Goal: Complete application form: Complete application form

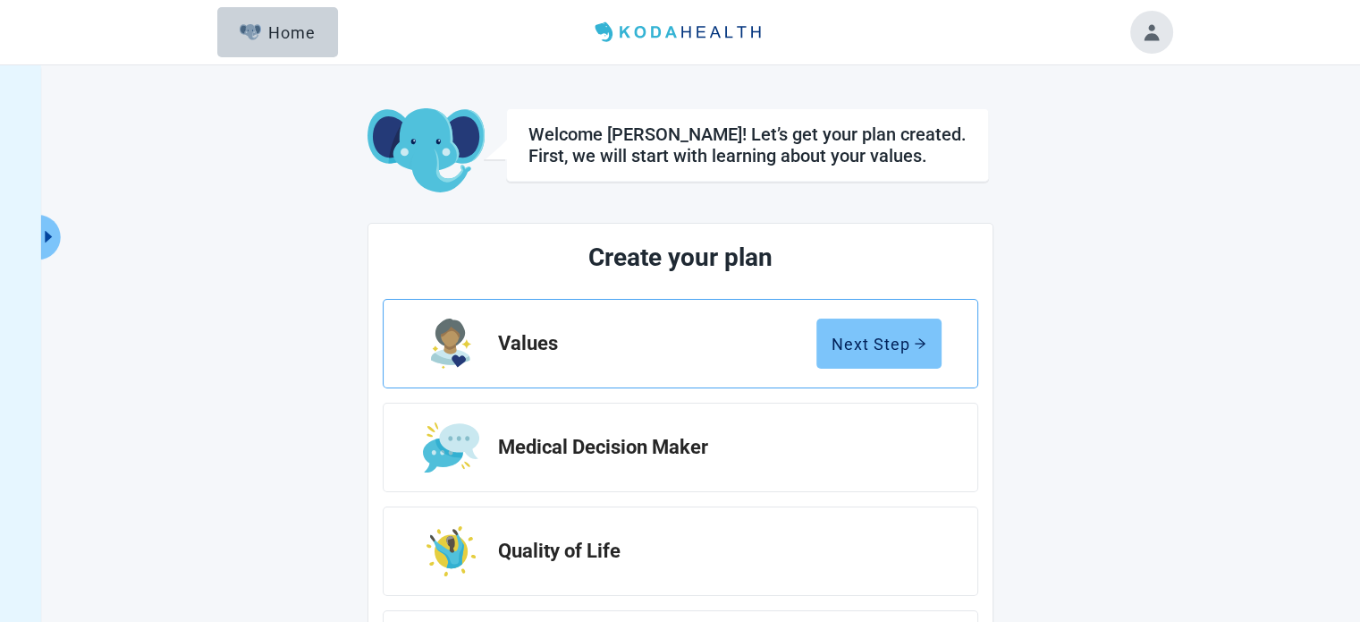
click at [881, 346] on div "Next Step" at bounding box center [879, 343] width 95 height 18
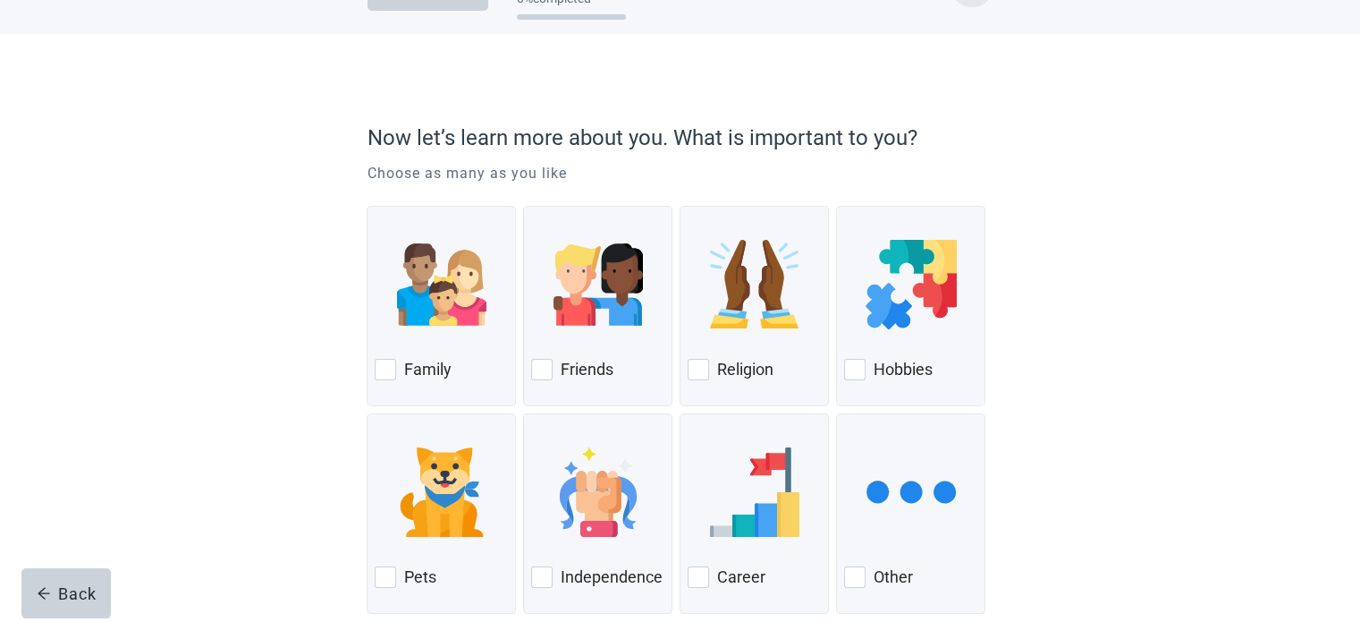
scroll to position [119, 0]
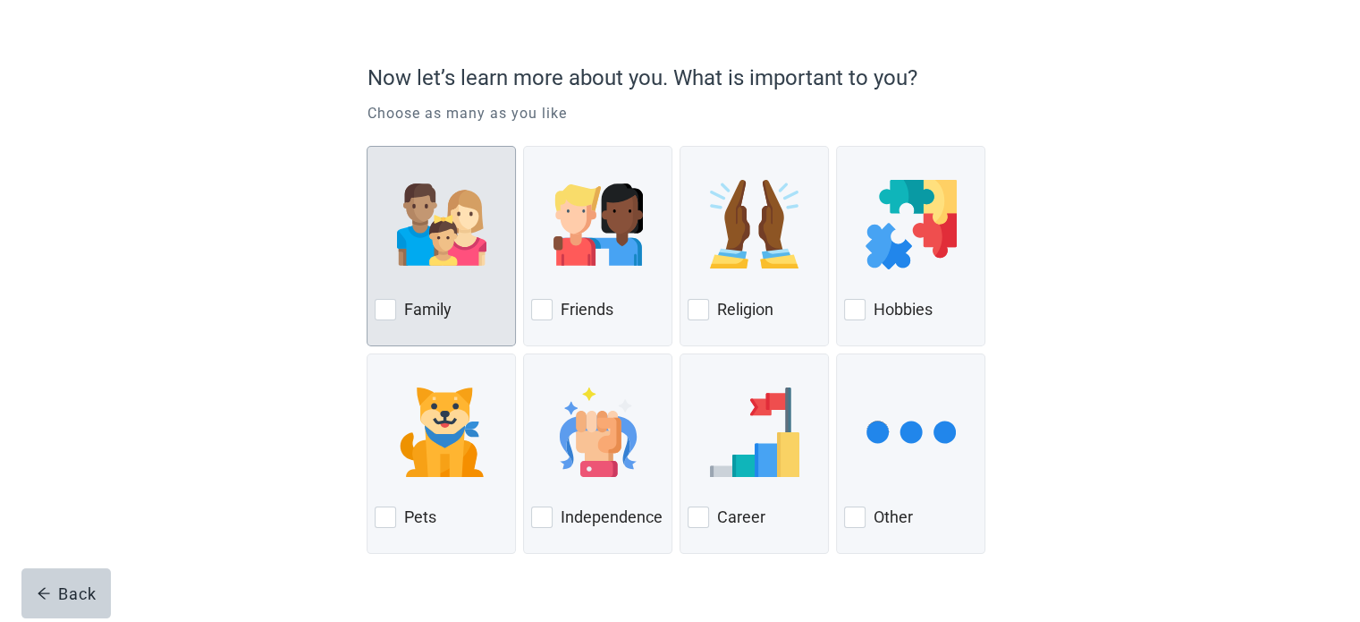
click at [497, 250] on div at bounding box center [441, 224] width 133 height 141
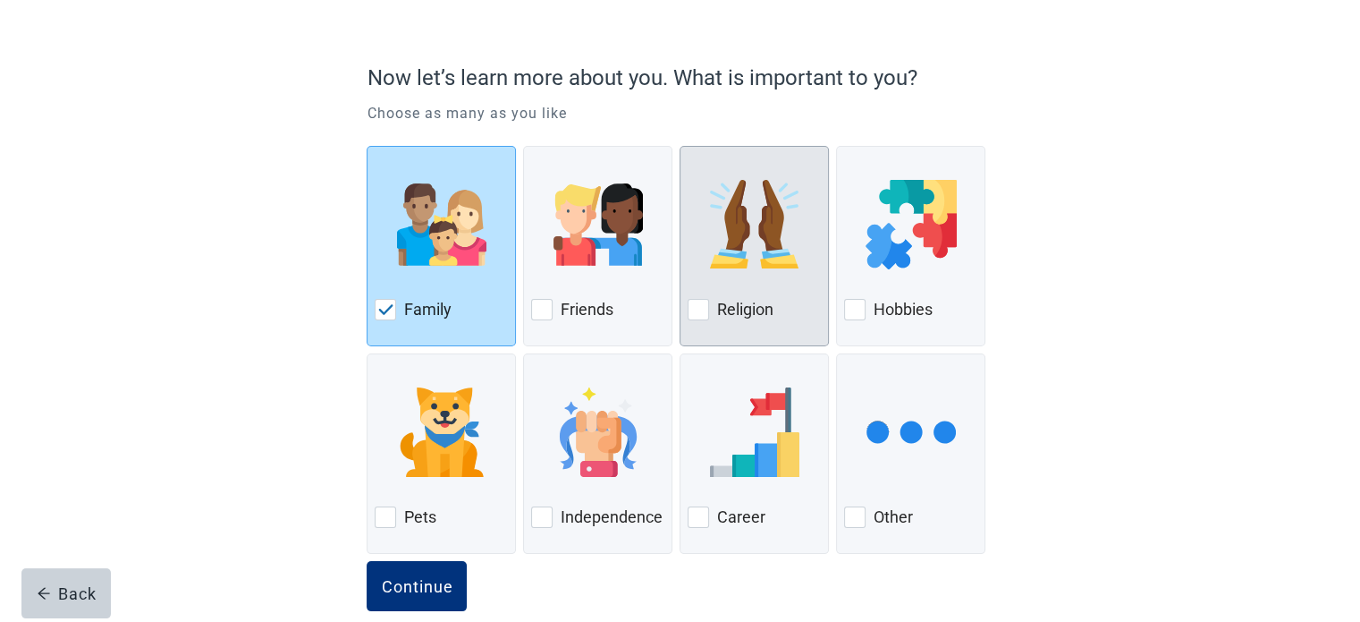
click at [776, 278] on div at bounding box center [754, 224] width 133 height 141
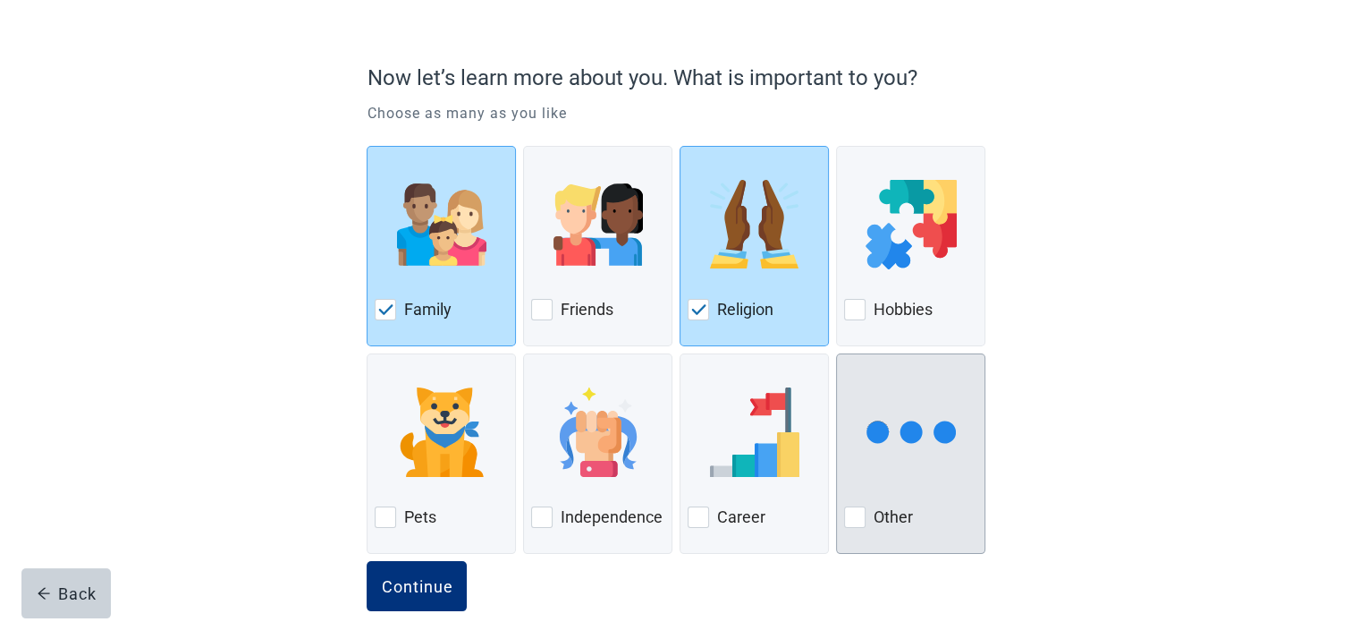
drag, startPoint x: 589, startPoint y: 481, endPoint x: 869, endPoint y: 419, distance: 286.8
click at [590, 481] on div at bounding box center [597, 431] width 133 height 141
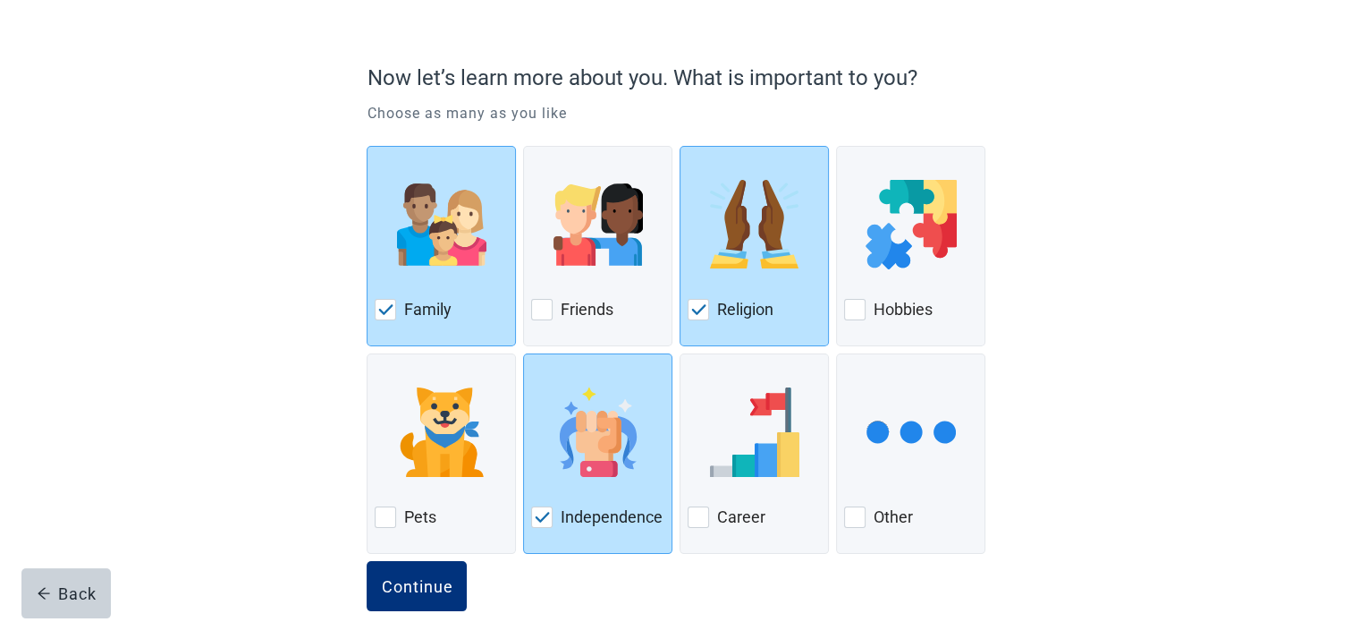
drag, startPoint x: 966, startPoint y: 326, endPoint x: 1012, endPoint y: 328, distance: 46.5
click at [966, 326] on div "Hobbies" at bounding box center [910, 246] width 149 height 200
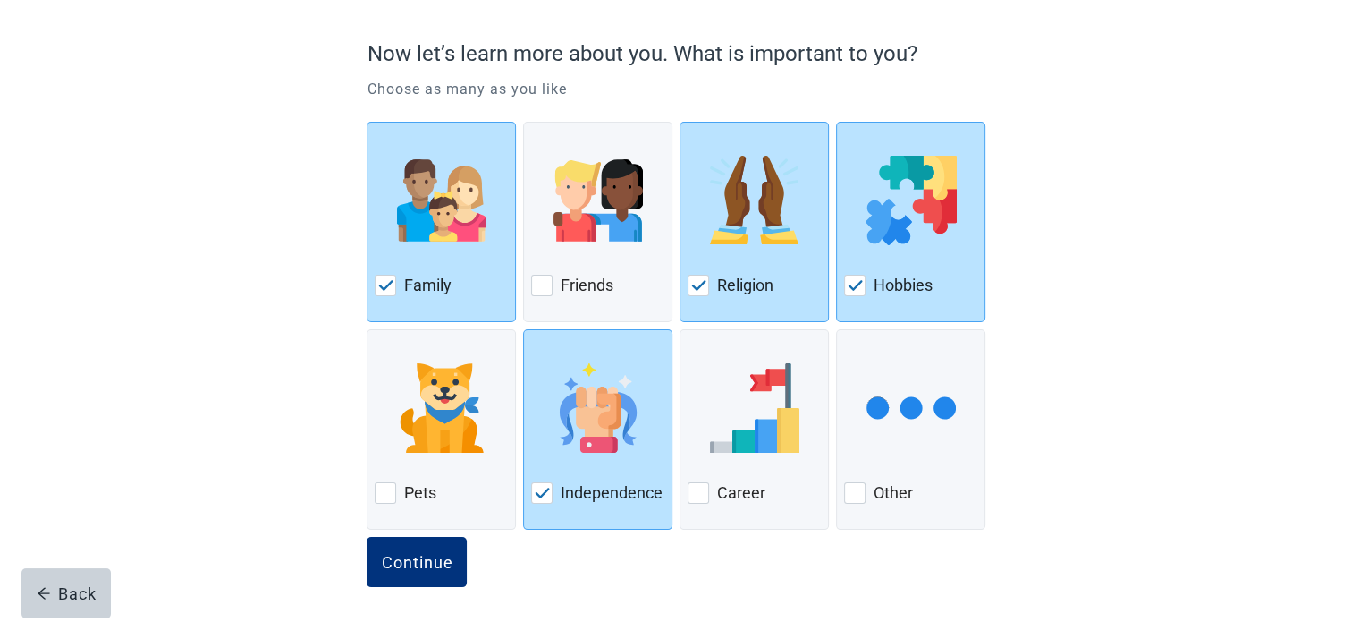
scroll to position [147, 0]
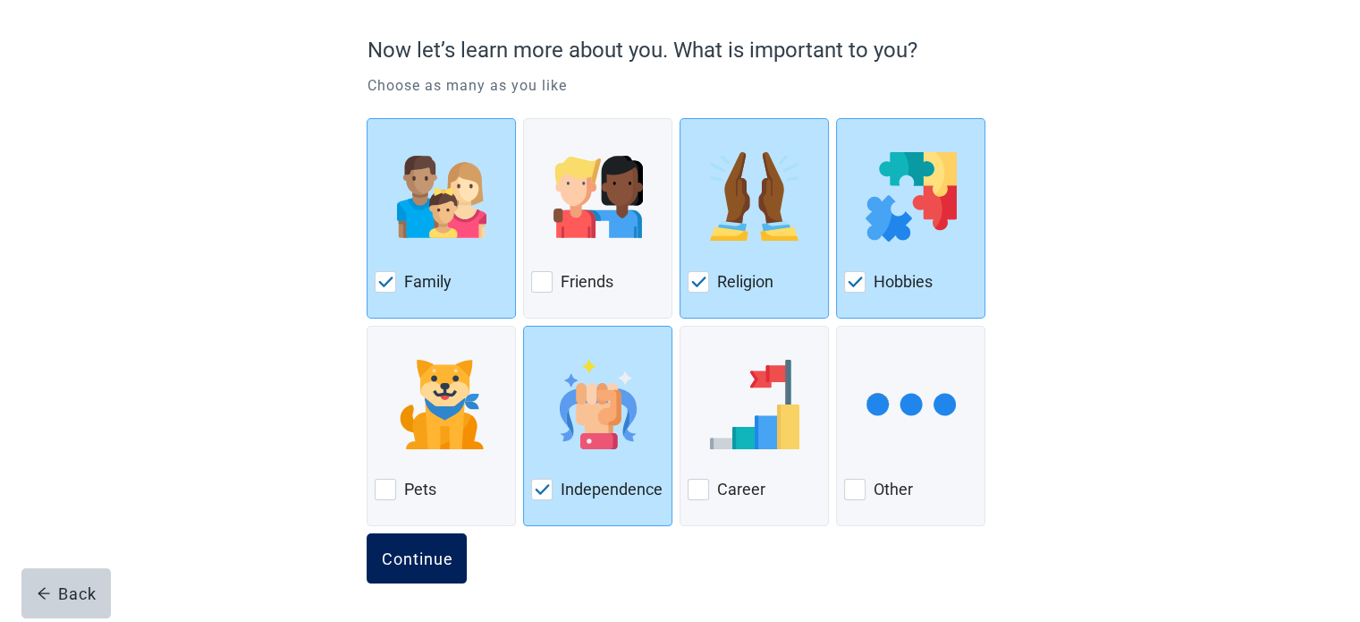
click at [416, 564] on div "Continue" at bounding box center [417, 558] width 72 height 18
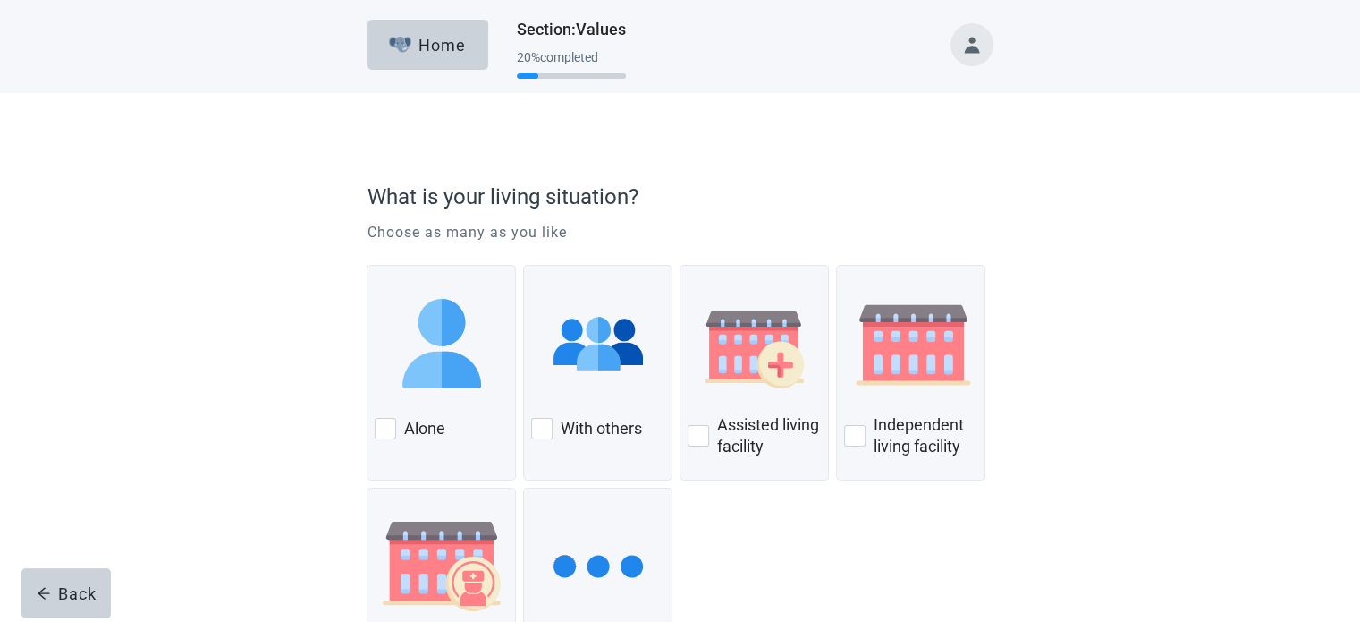
drag, startPoint x: 616, startPoint y: 415, endPoint x: 835, endPoint y: 388, distance: 220.7
click at [619, 416] on div "With others" at bounding box center [597, 428] width 133 height 29
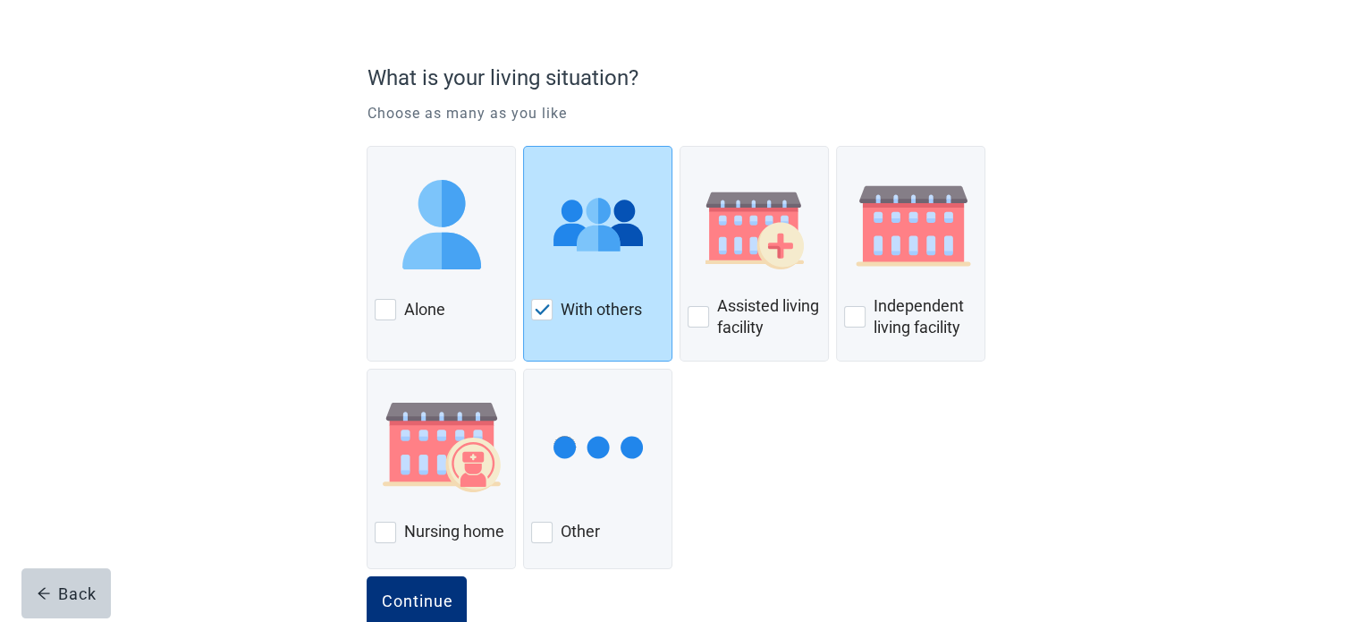
scroll to position [161, 0]
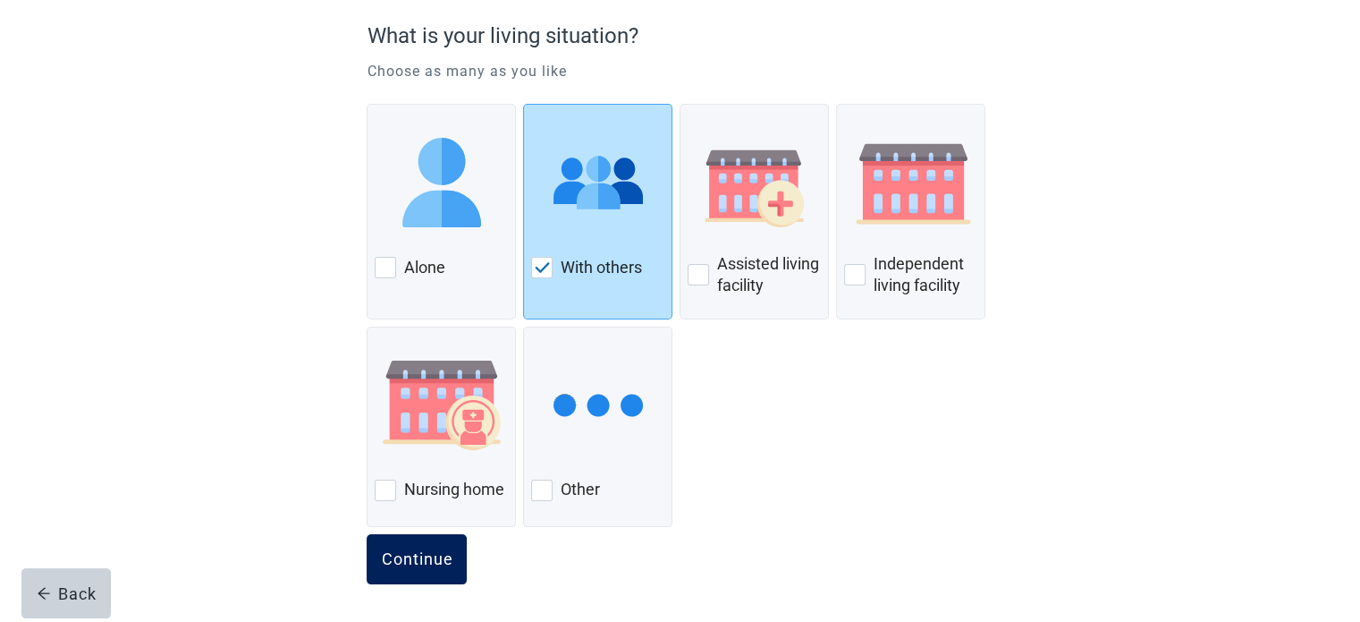
click at [449, 561] on div "Continue" at bounding box center [417, 559] width 72 height 18
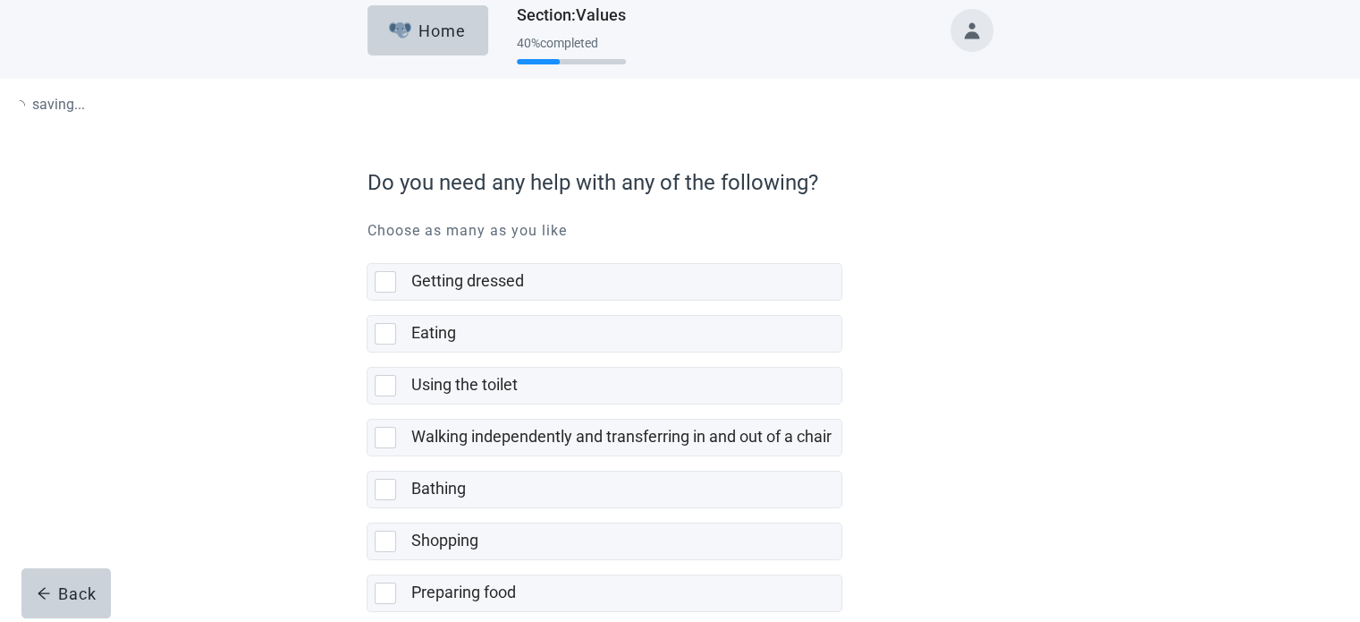
scroll to position [59, 0]
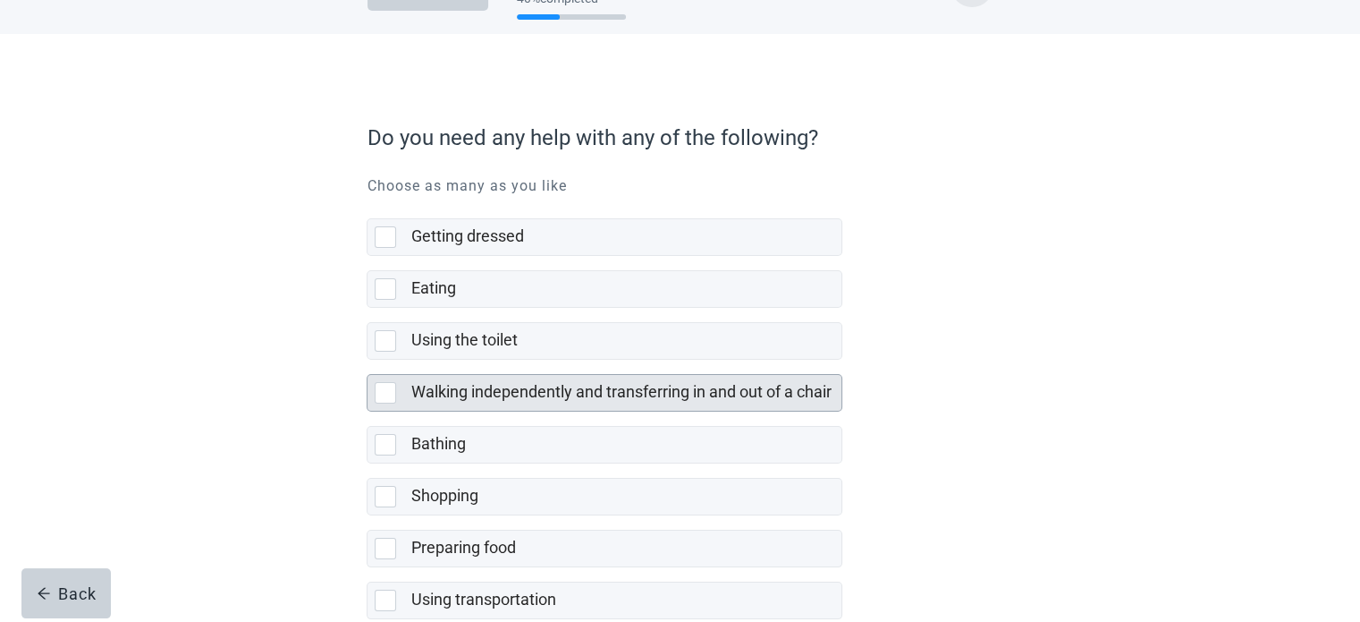
click at [389, 392] on div at bounding box center [385, 392] width 21 height 21
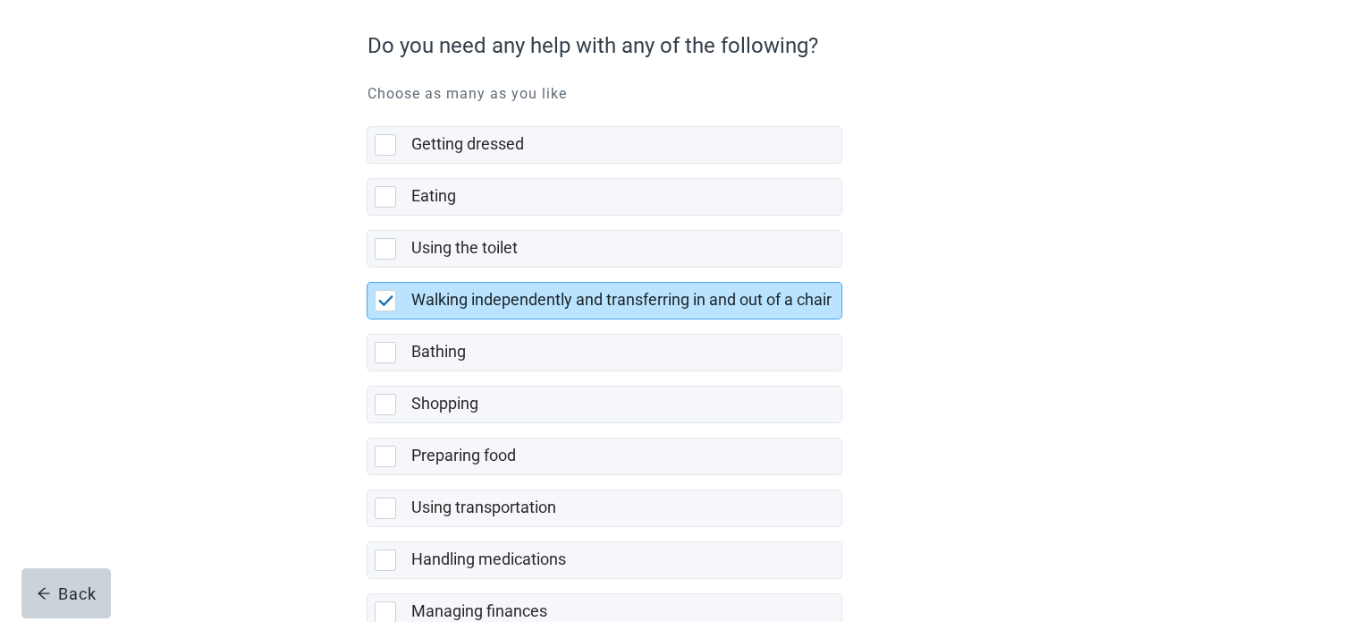
scroll to position [179, 0]
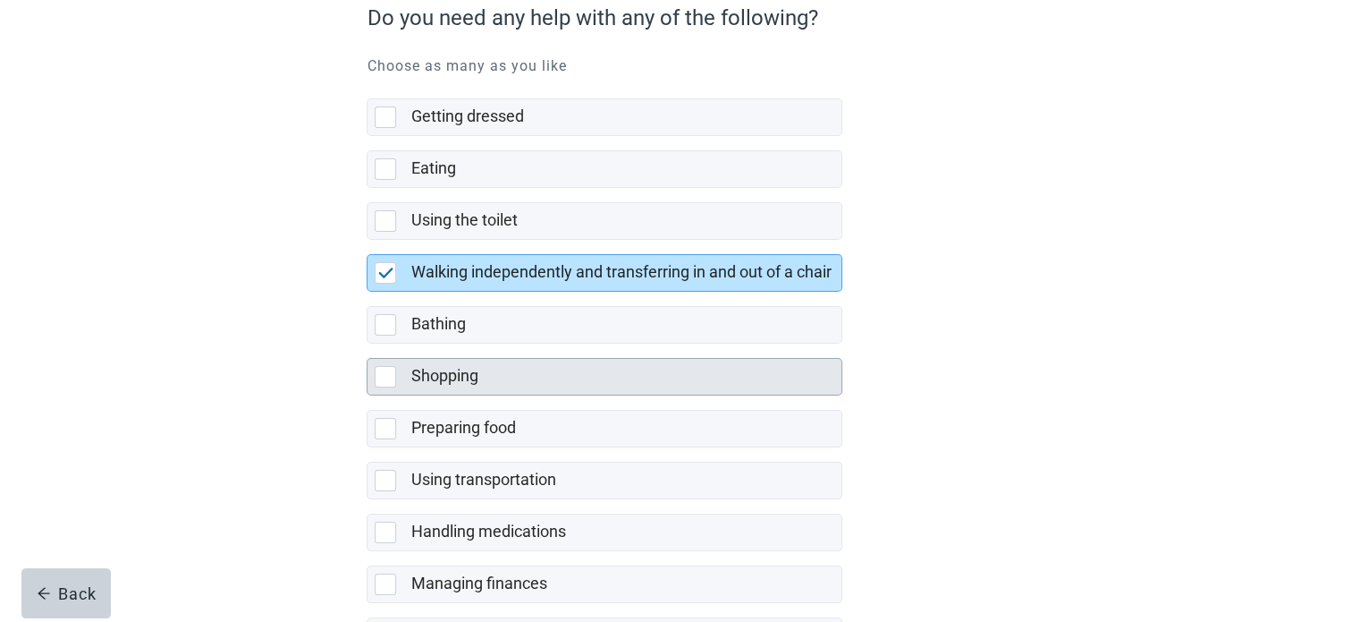
click at [383, 371] on div at bounding box center [385, 376] width 21 height 21
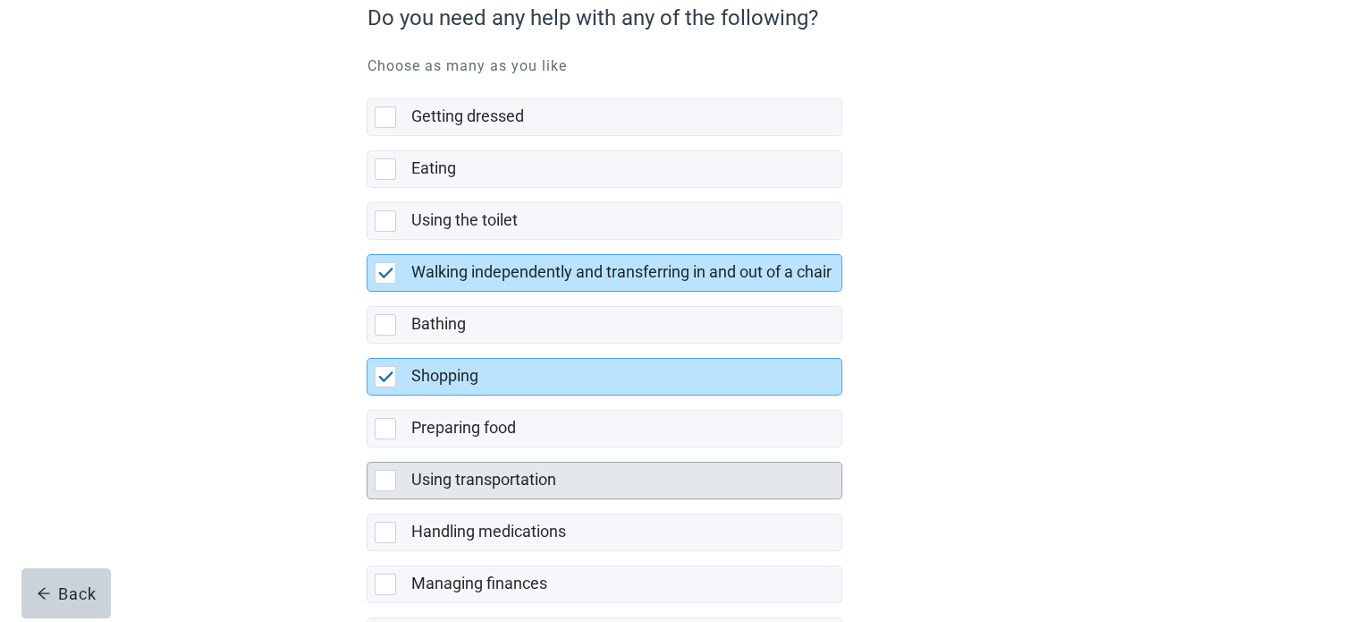
click at [393, 477] on div at bounding box center [385, 479] width 21 height 21
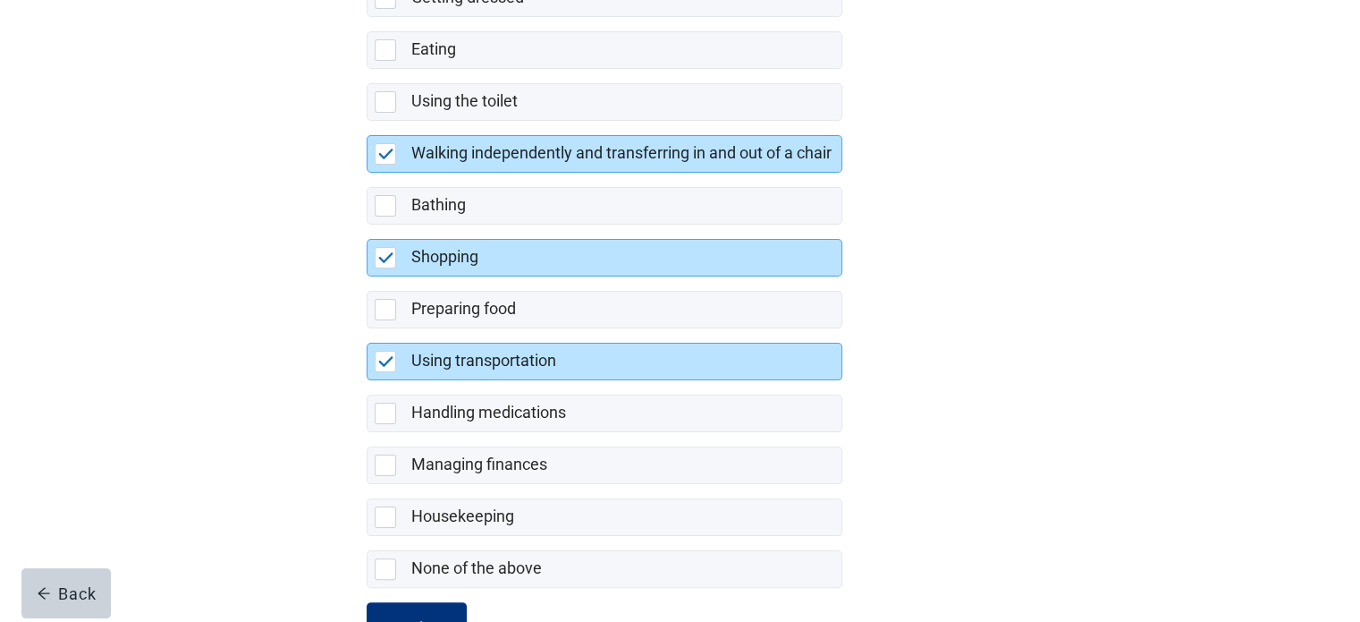
scroll to position [358, 0]
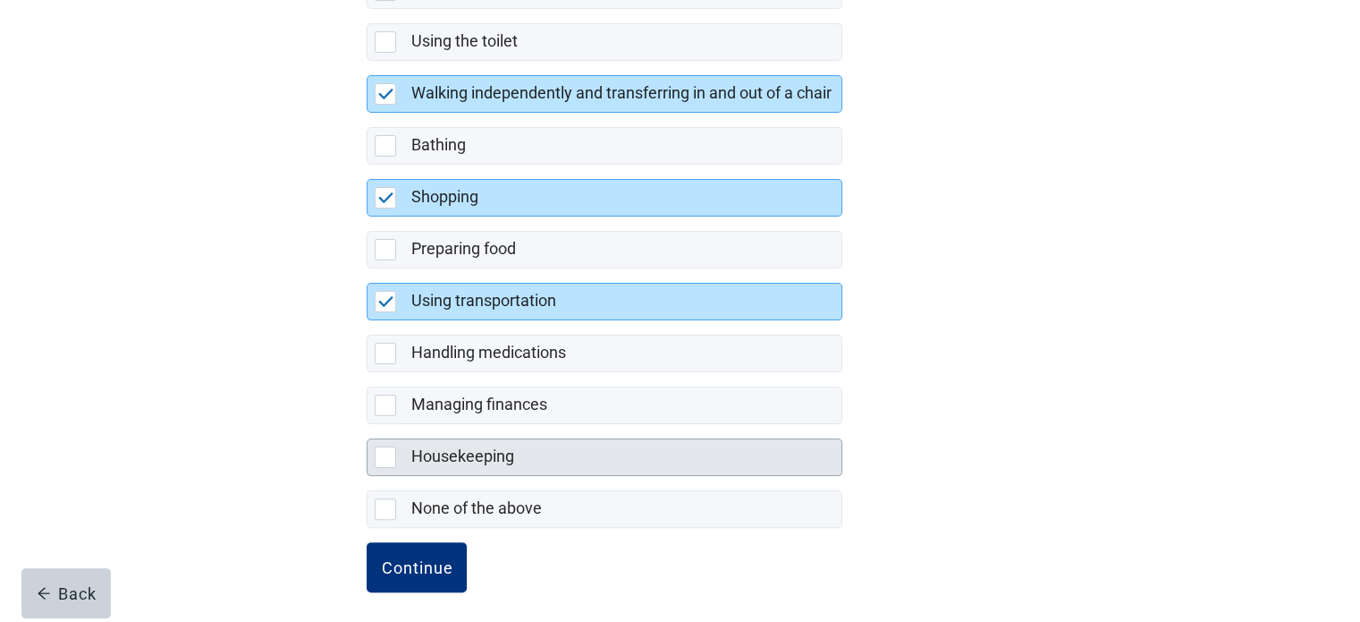
click at [393, 460] on div at bounding box center [385, 456] width 21 height 21
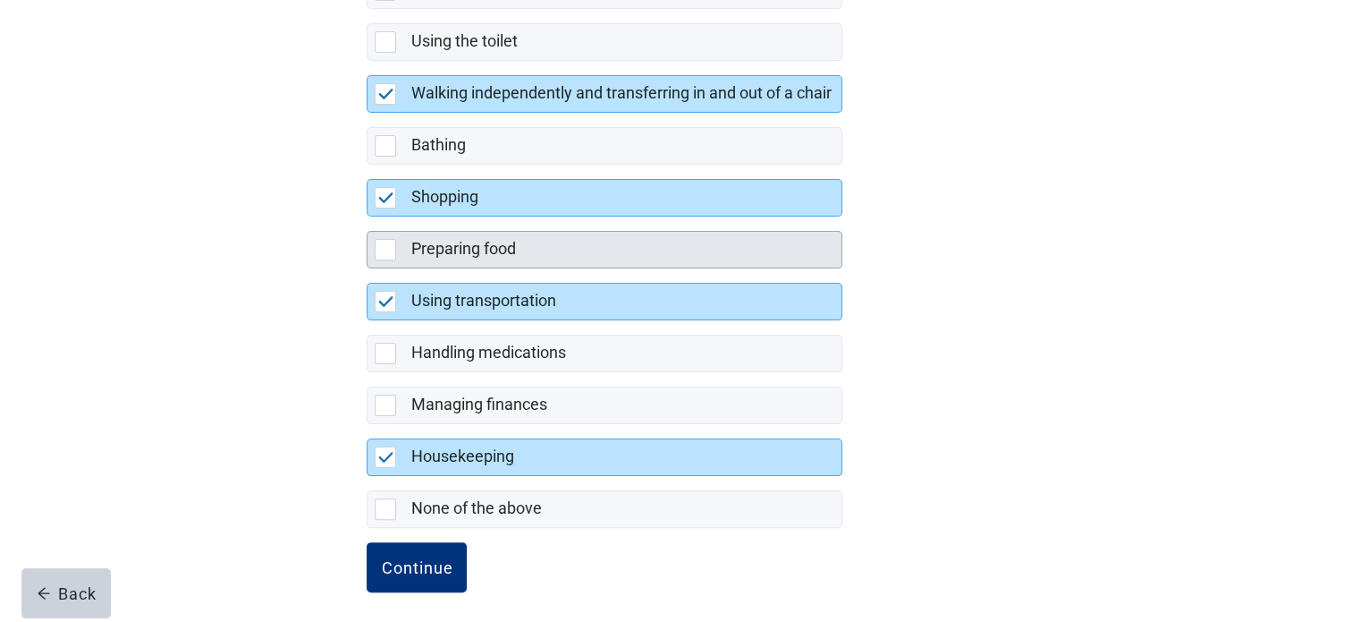
click at [385, 251] on div at bounding box center [385, 249] width 21 height 21
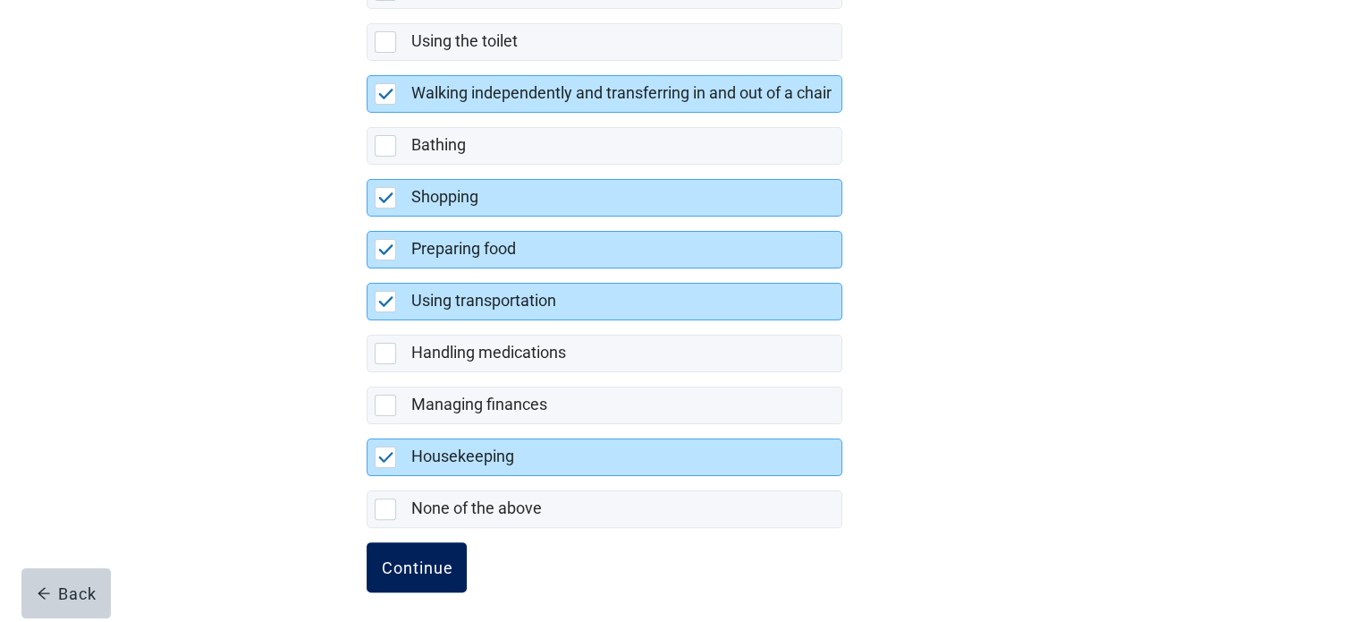
click at [420, 558] on div "Continue" at bounding box center [417, 567] width 72 height 18
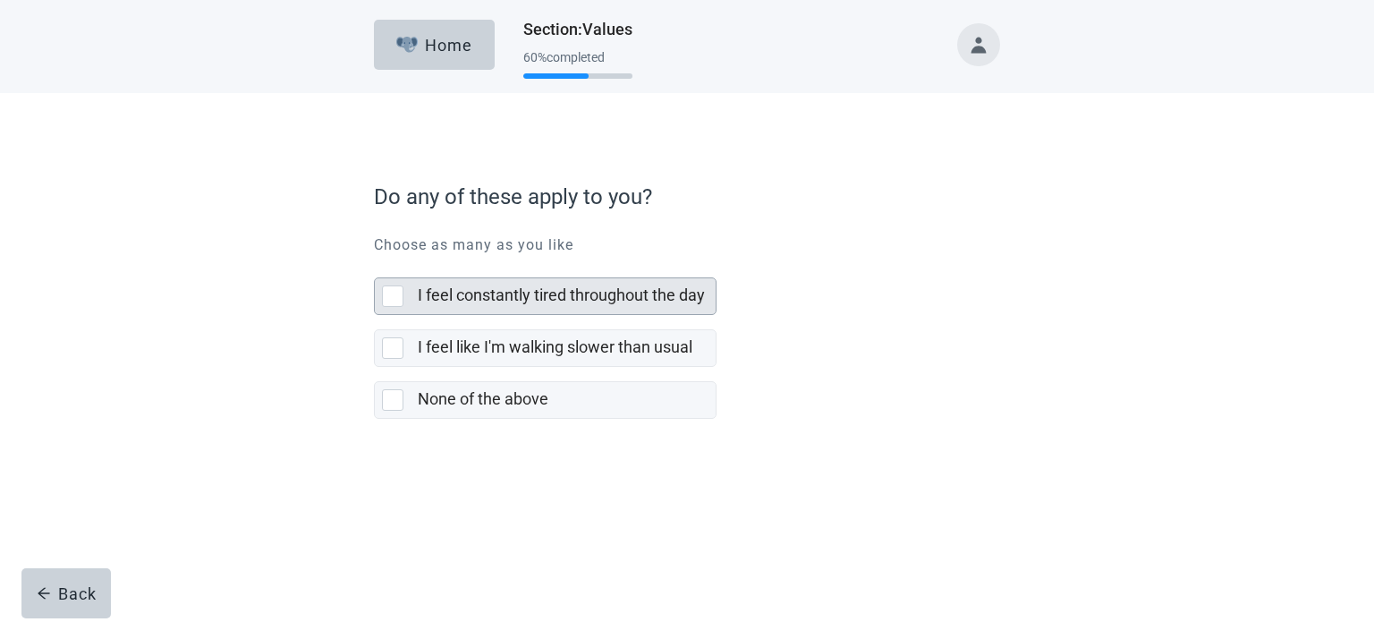
click at [396, 300] on div at bounding box center [392, 295] width 21 height 21
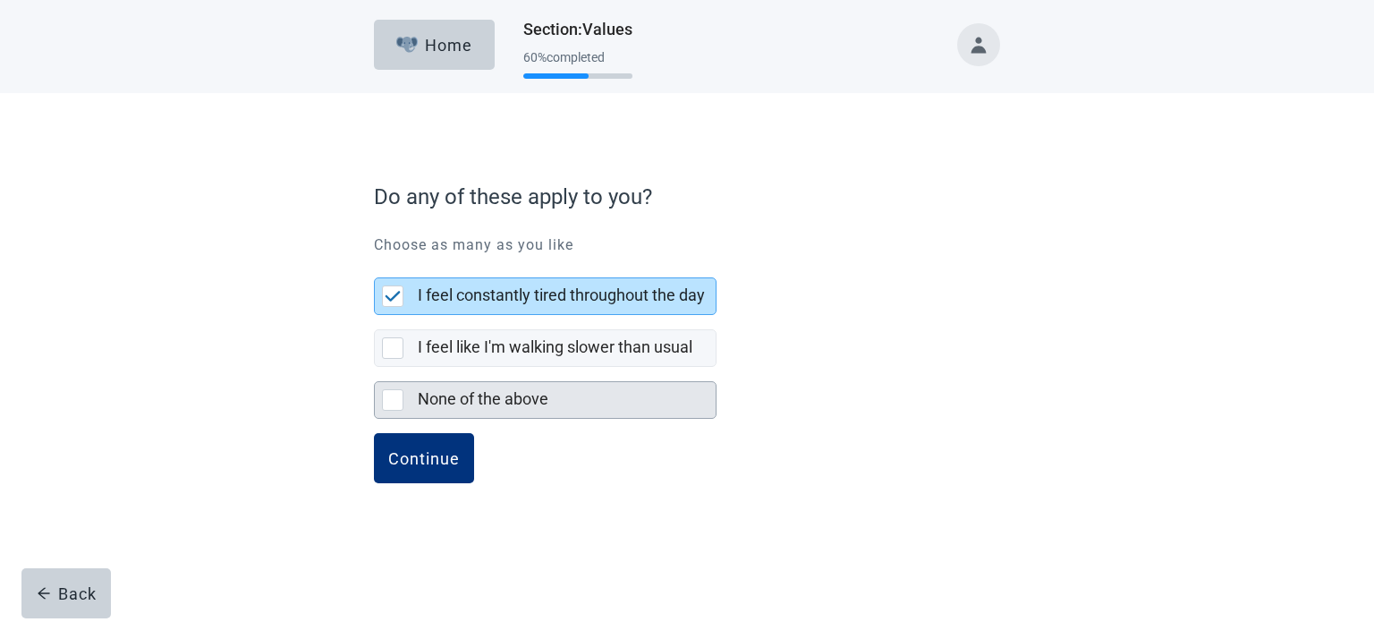
drag, startPoint x: 393, startPoint y: 351, endPoint x: 397, endPoint y: 385, distance: 34.3
click at [391, 354] on div at bounding box center [392, 347] width 21 height 21
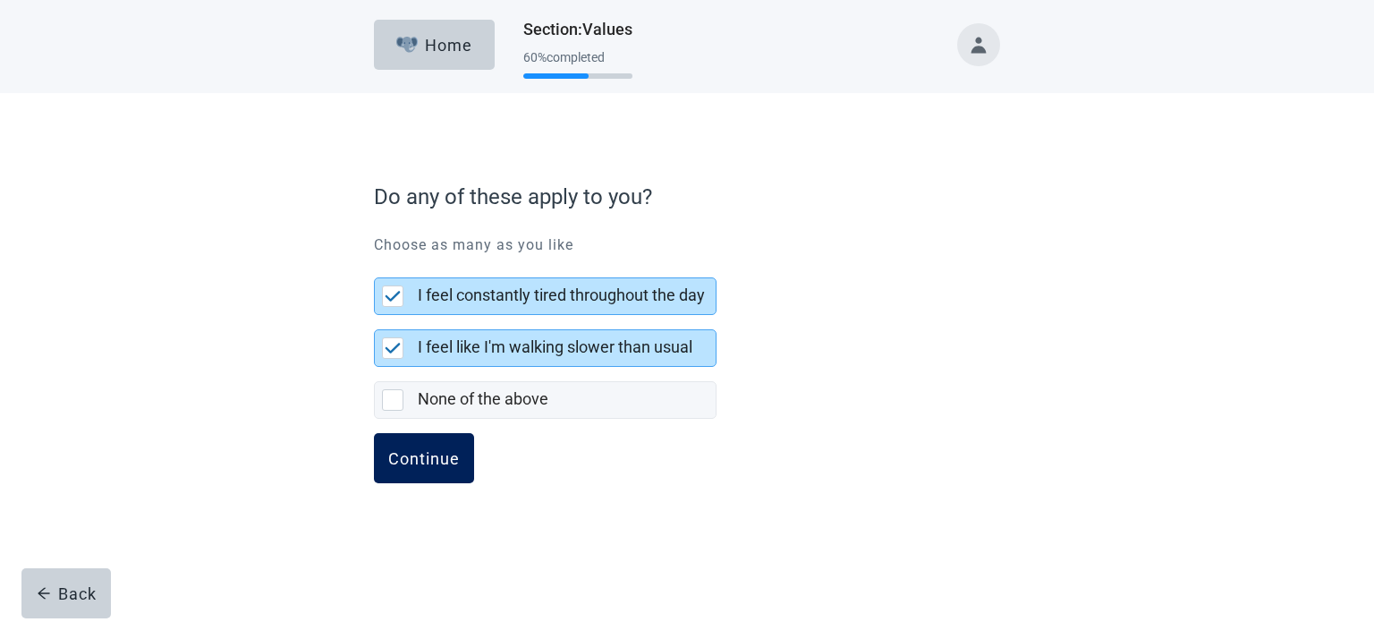
click at [417, 449] on div "Continue" at bounding box center [424, 458] width 72 height 18
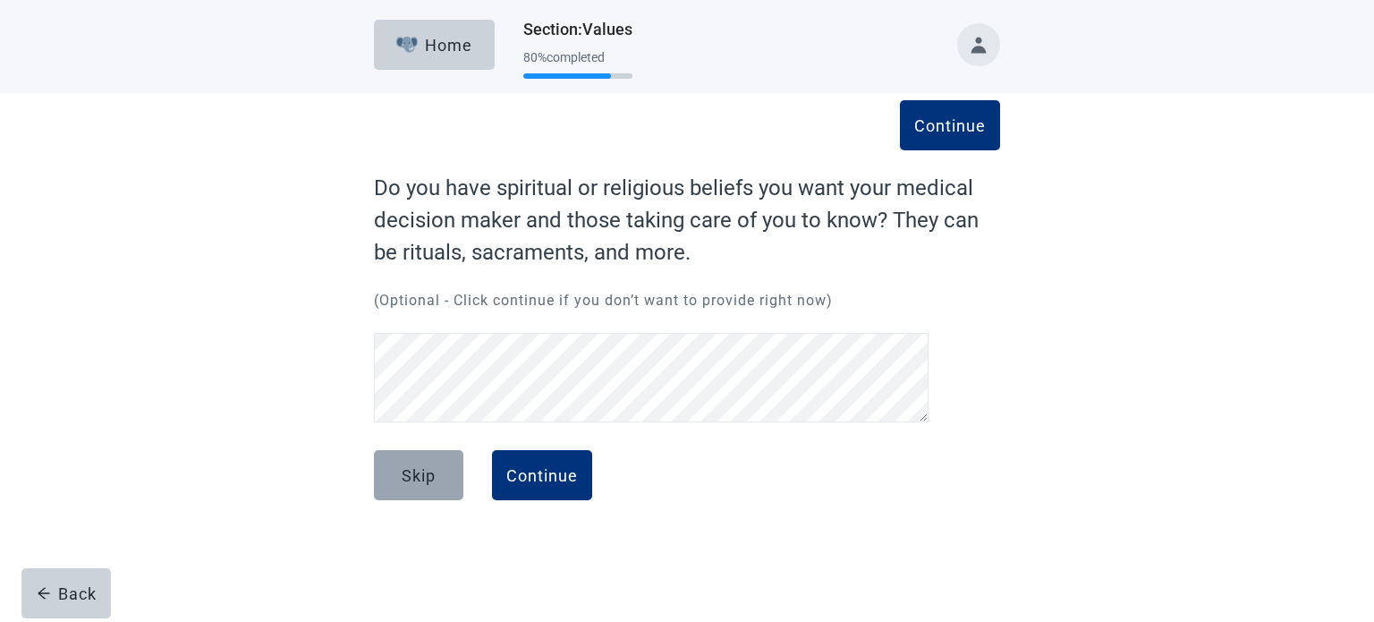
click at [412, 472] on div "Skip" at bounding box center [419, 475] width 34 height 18
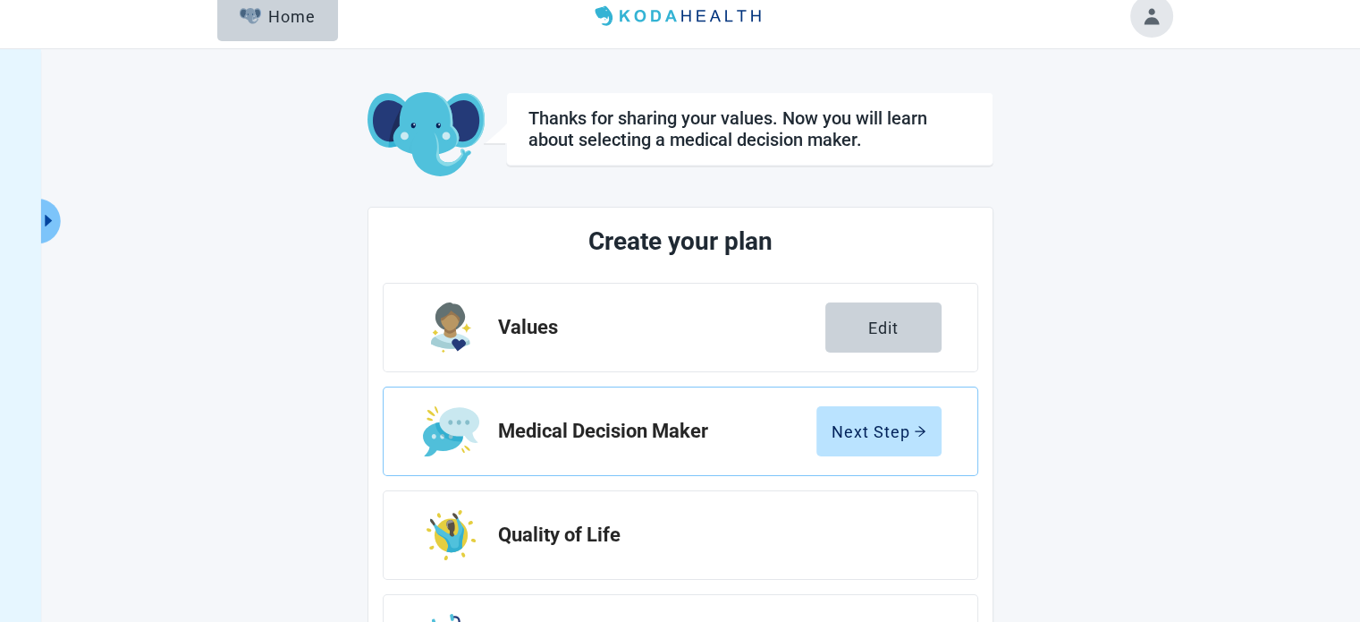
scroll to position [59, 0]
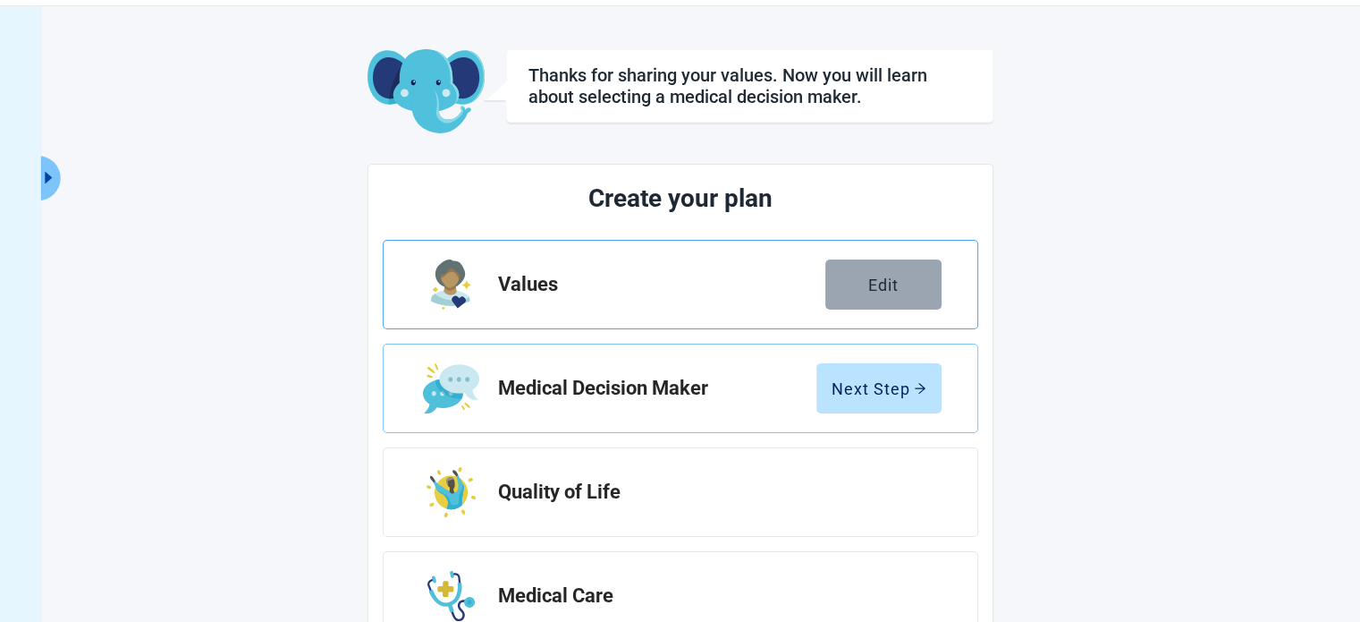
click at [892, 285] on div "Edit" at bounding box center [883, 284] width 30 height 18
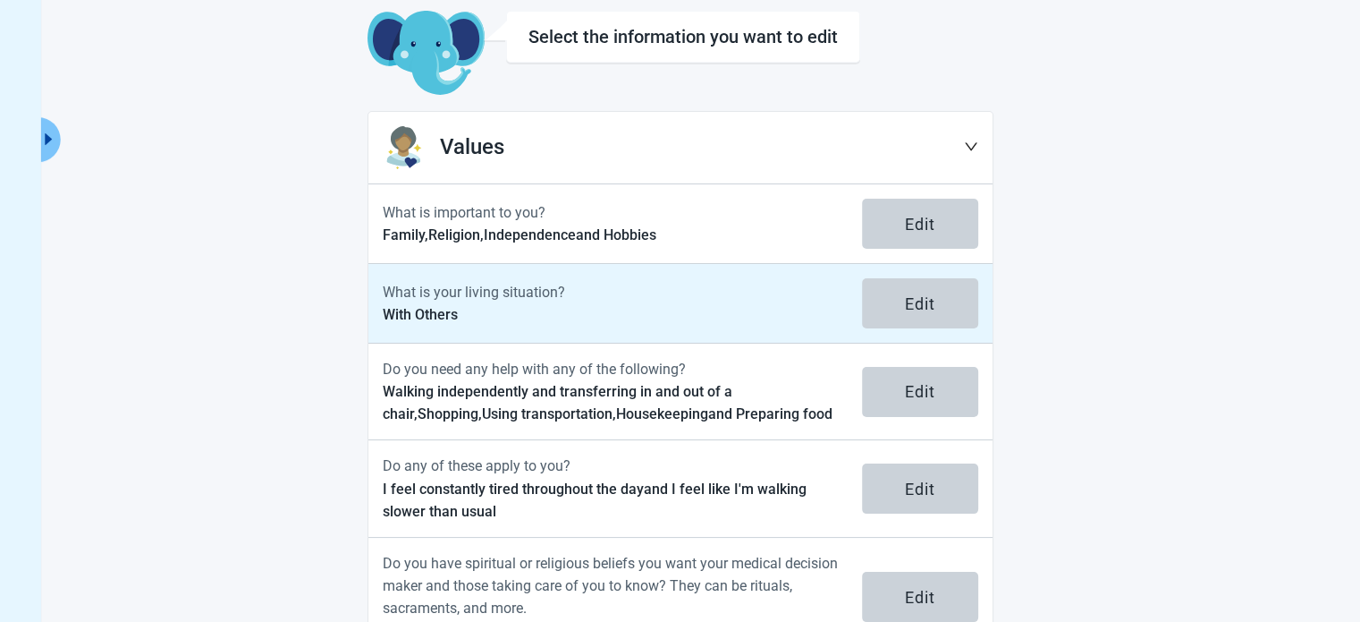
scroll to position [40, 0]
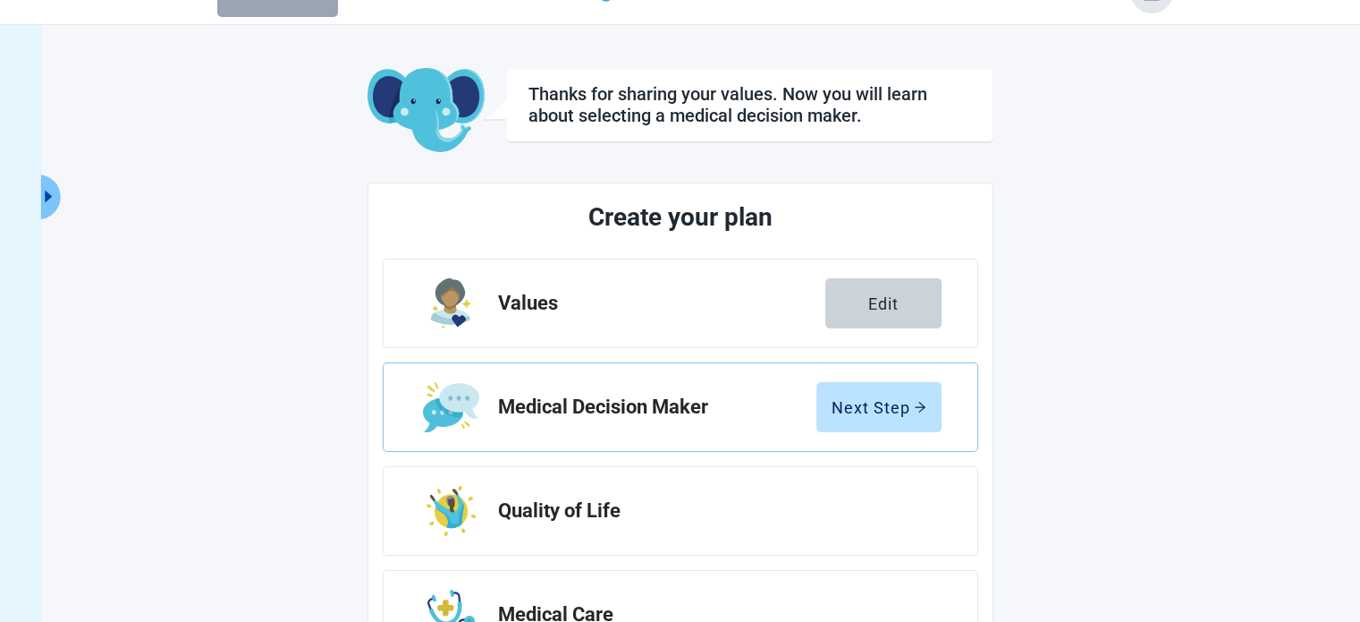
scroll to position [59, 0]
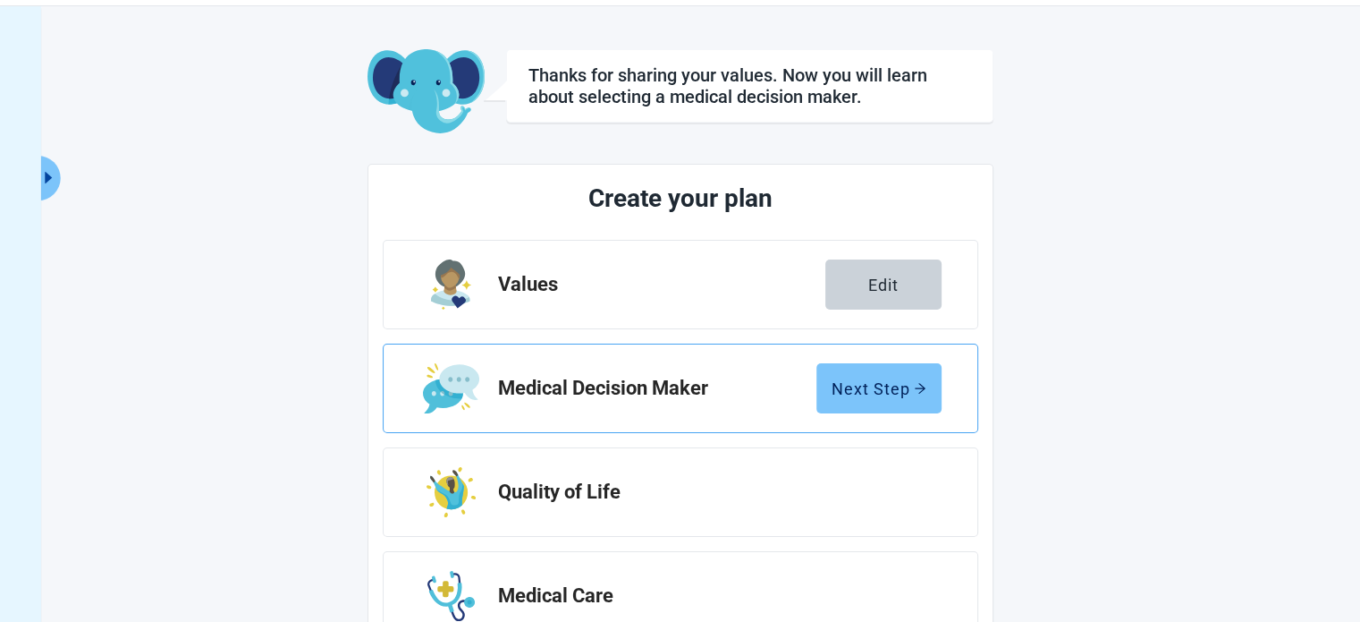
click at [875, 387] on div "Next Step" at bounding box center [879, 388] width 95 height 18
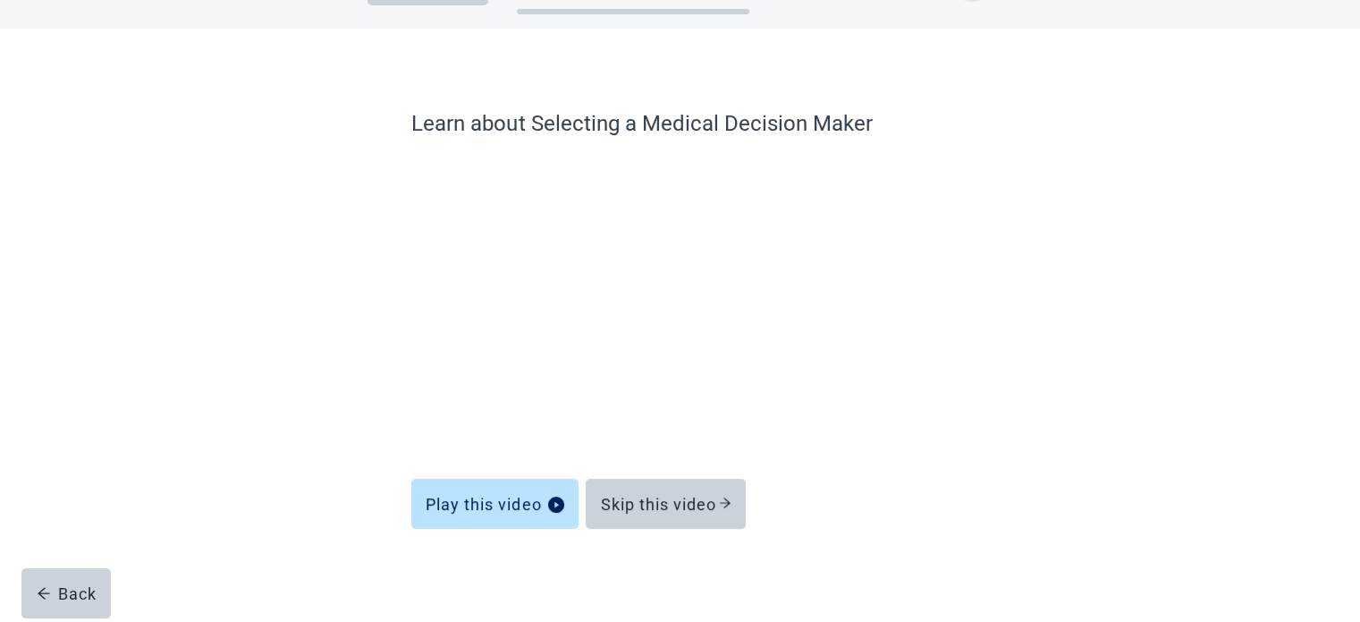
scroll to position [68, 0]
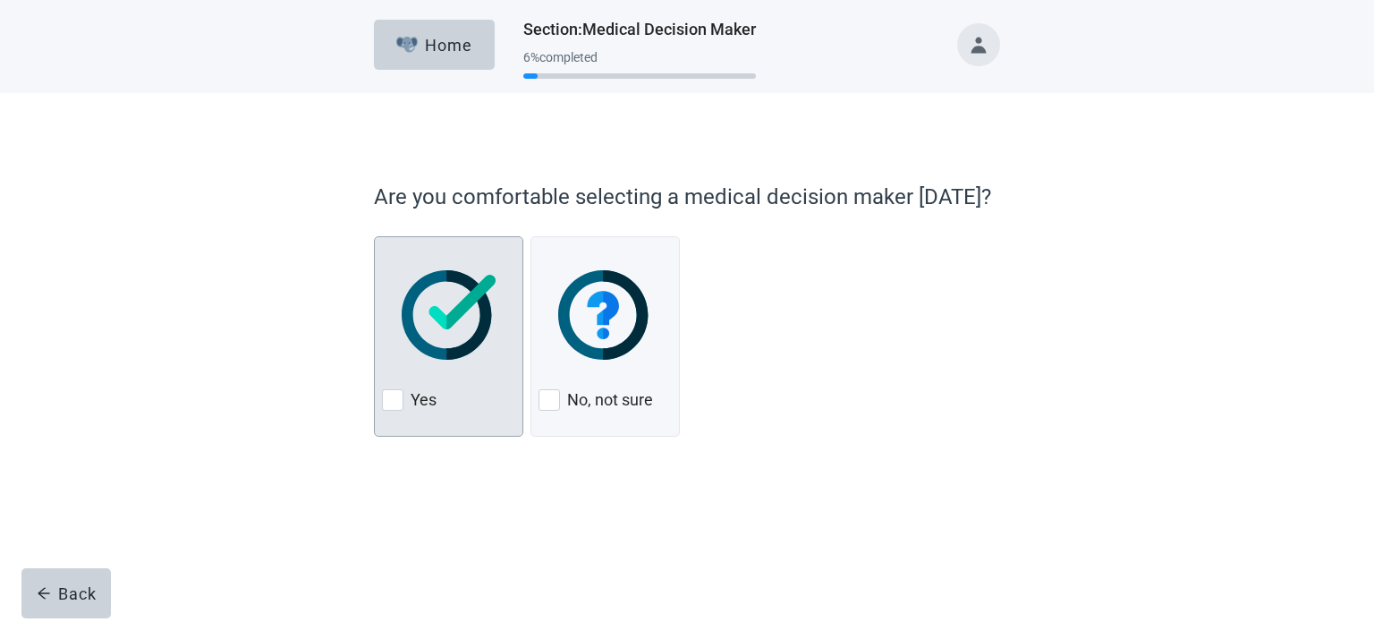
click at [426, 318] on img at bounding box center [449, 314] width 94 height 89
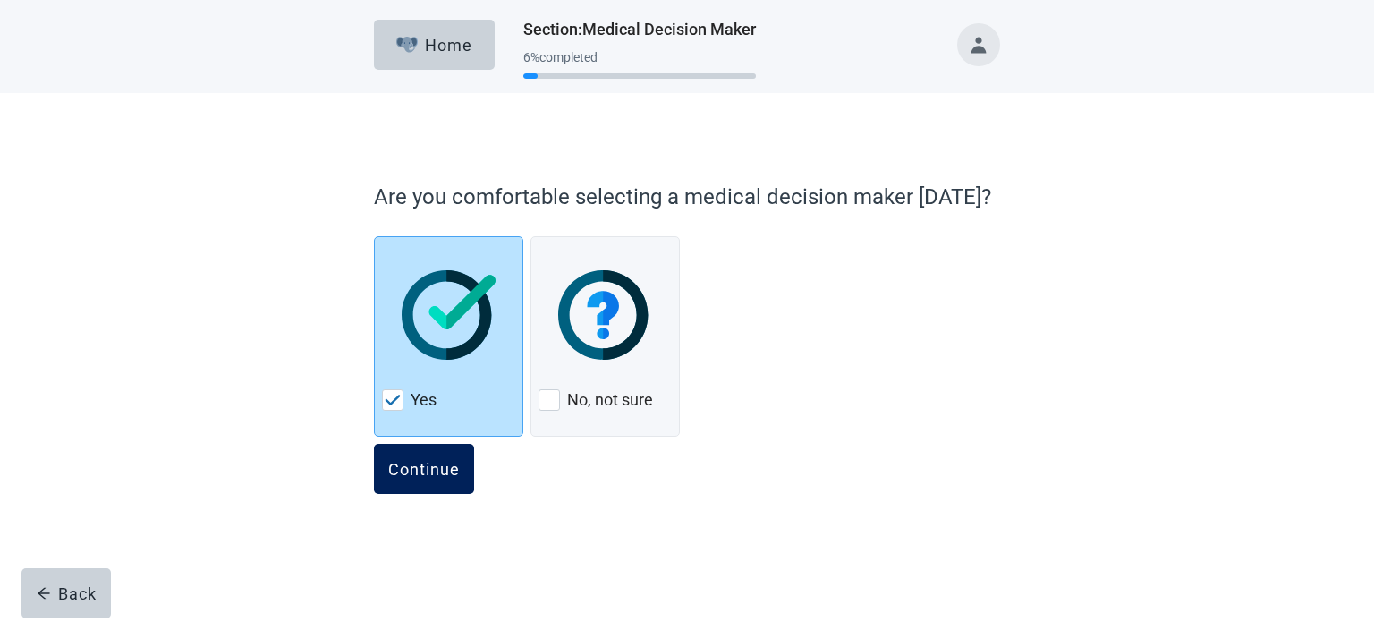
click at [455, 470] on div "Continue" at bounding box center [424, 469] width 72 height 18
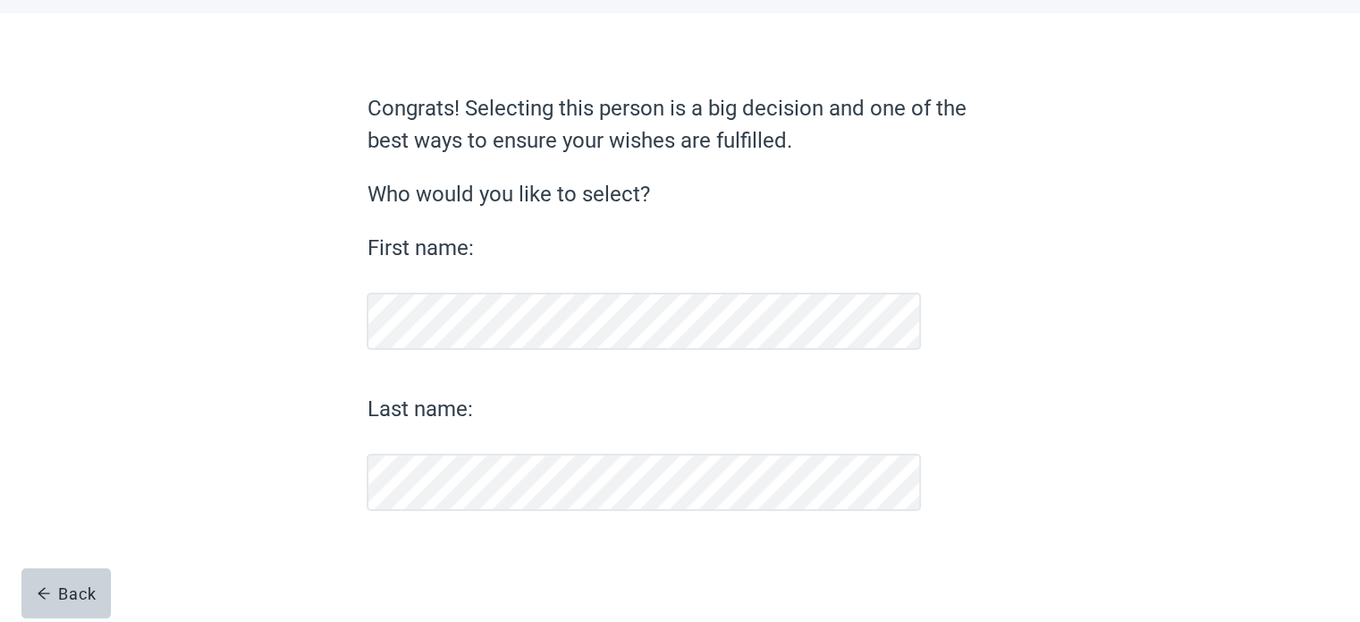
scroll to position [79, 0]
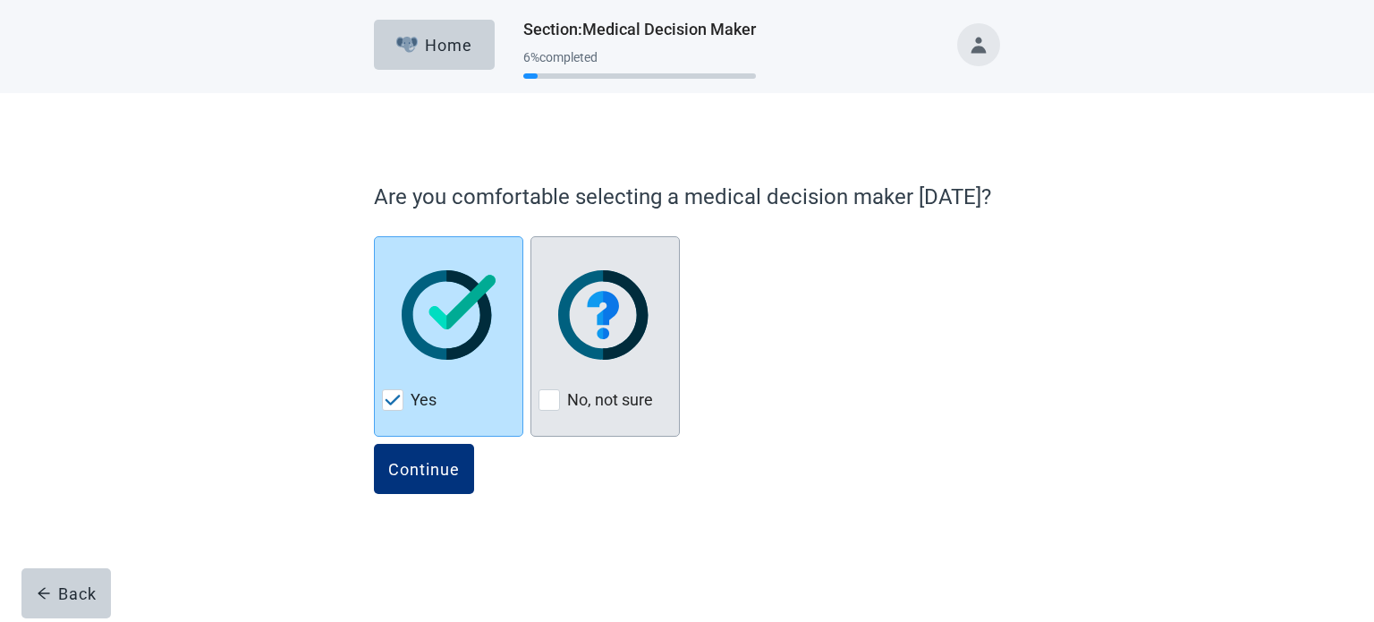
click at [619, 345] on img at bounding box center [605, 314] width 94 height 89
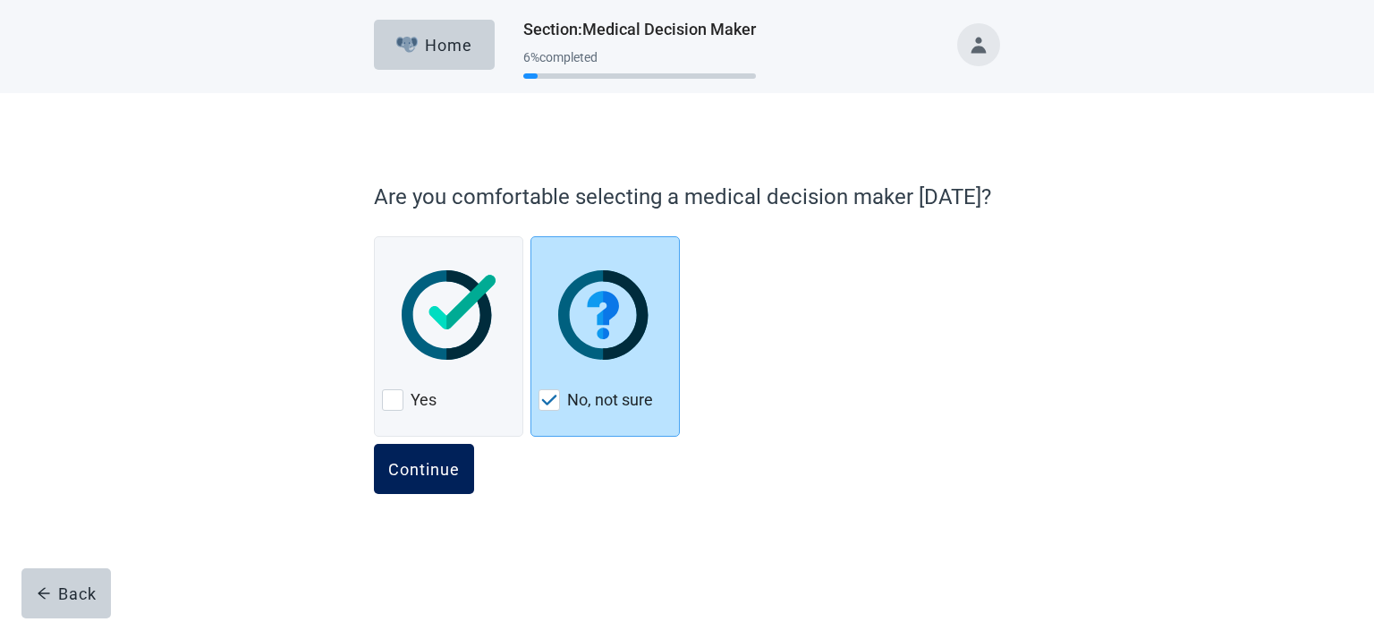
click at [415, 478] on button "Continue" at bounding box center [424, 469] width 100 height 50
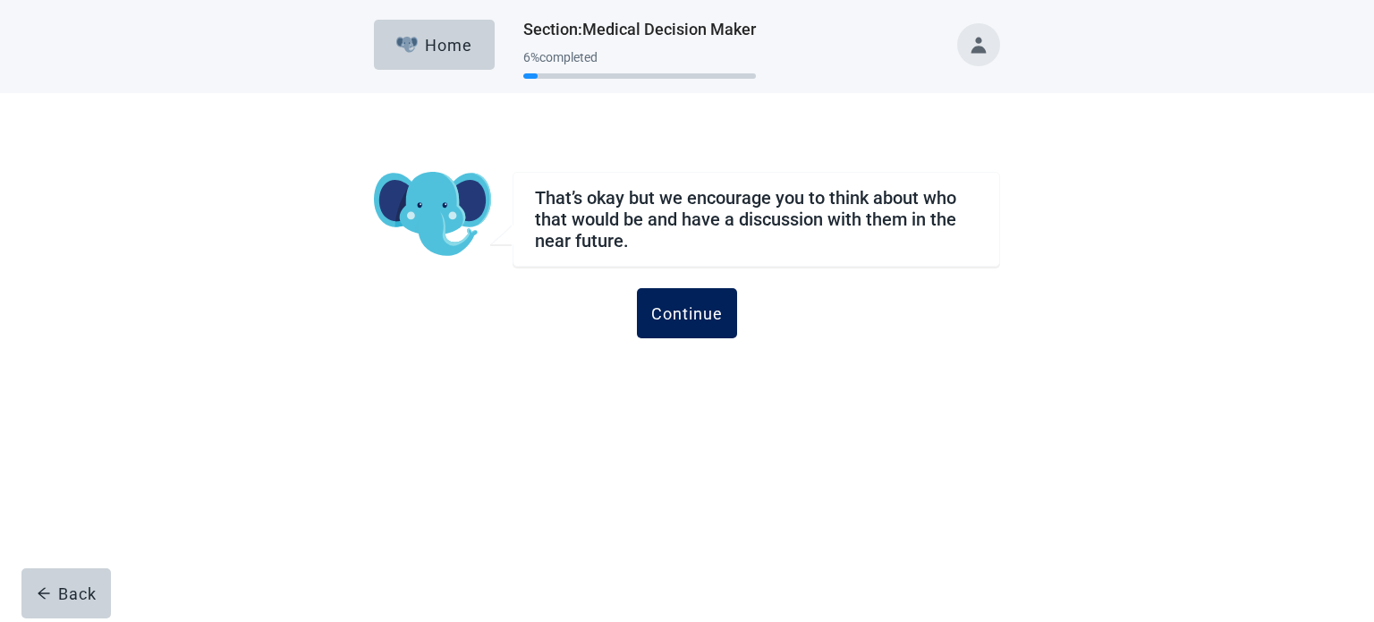
click at [691, 310] on div "Continue" at bounding box center [687, 313] width 72 height 18
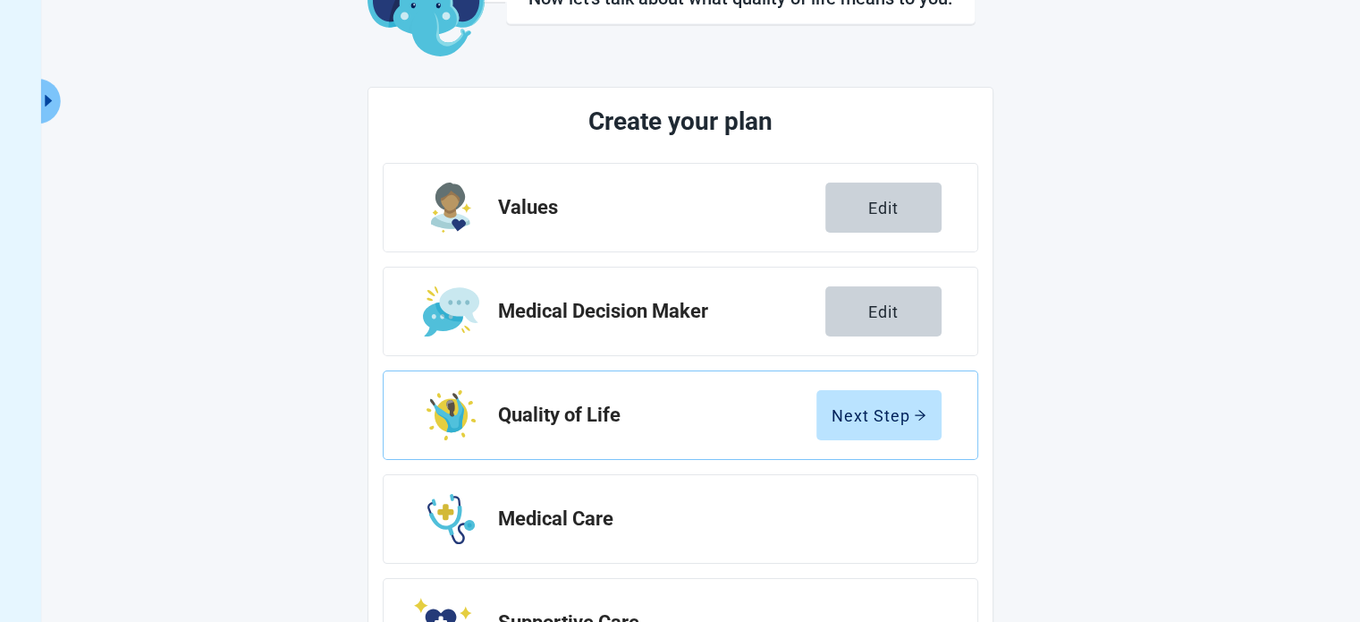
scroll to position [238, 0]
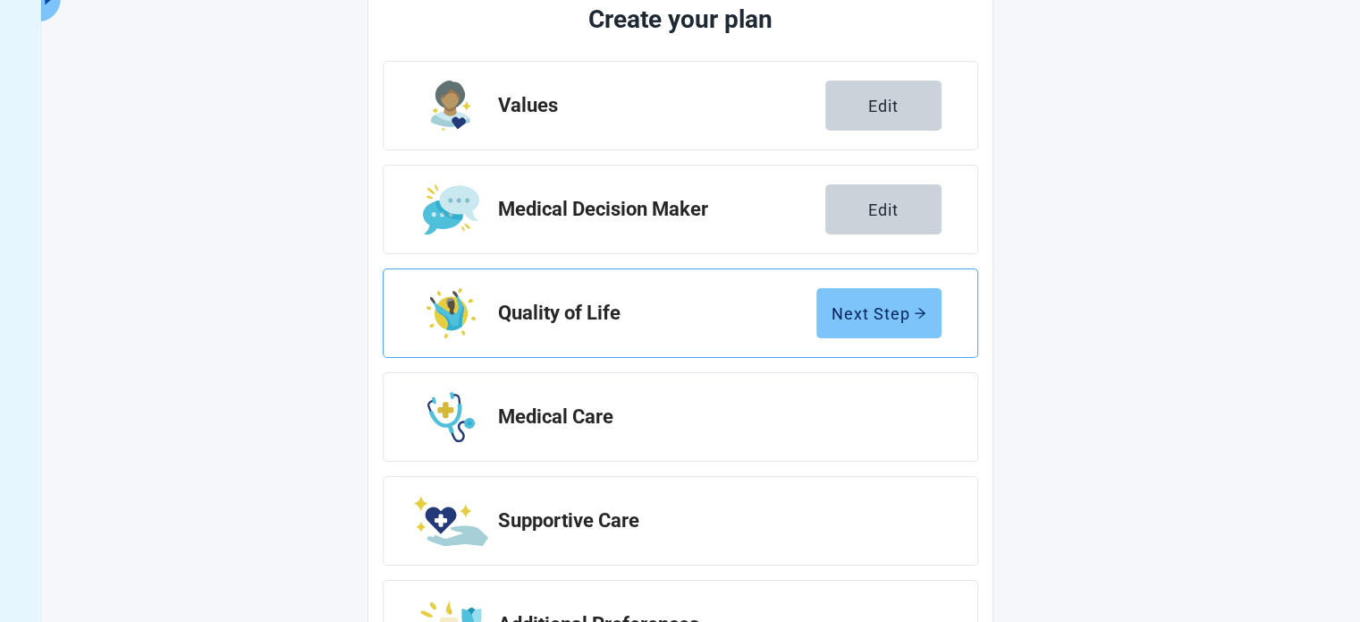
click at [901, 319] on div "Next Step" at bounding box center [879, 313] width 95 height 18
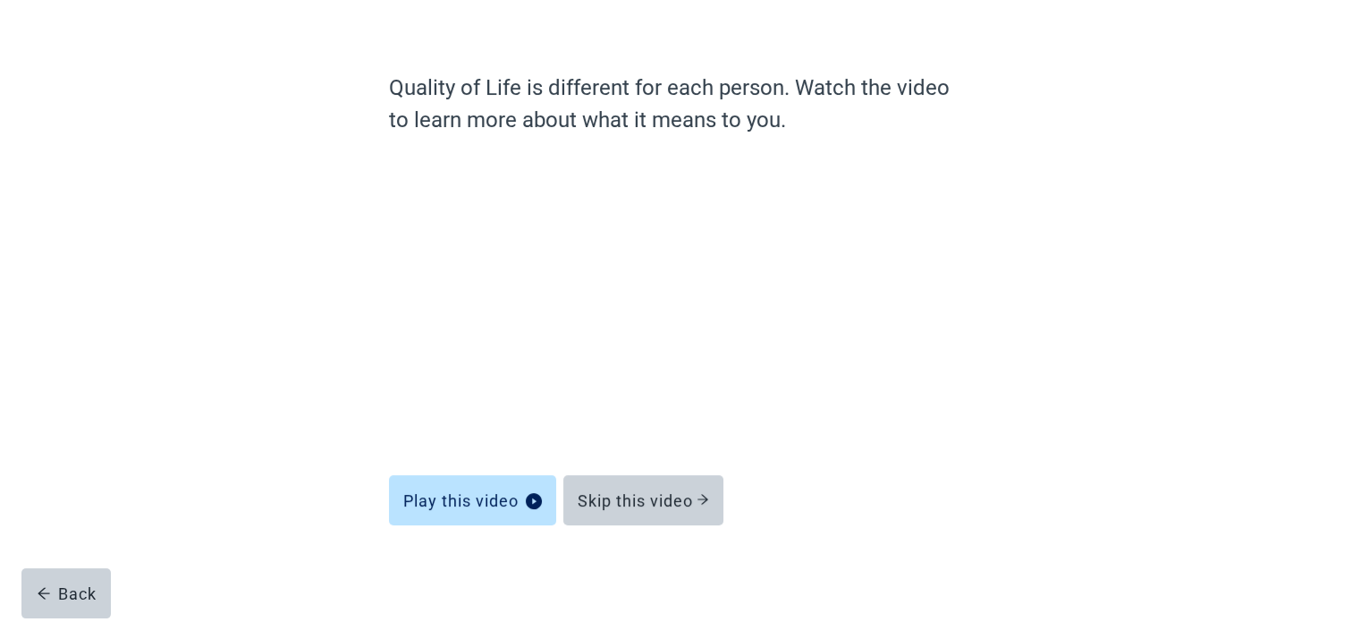
scroll to position [100, 0]
